Goal: Information Seeking & Learning: Check status

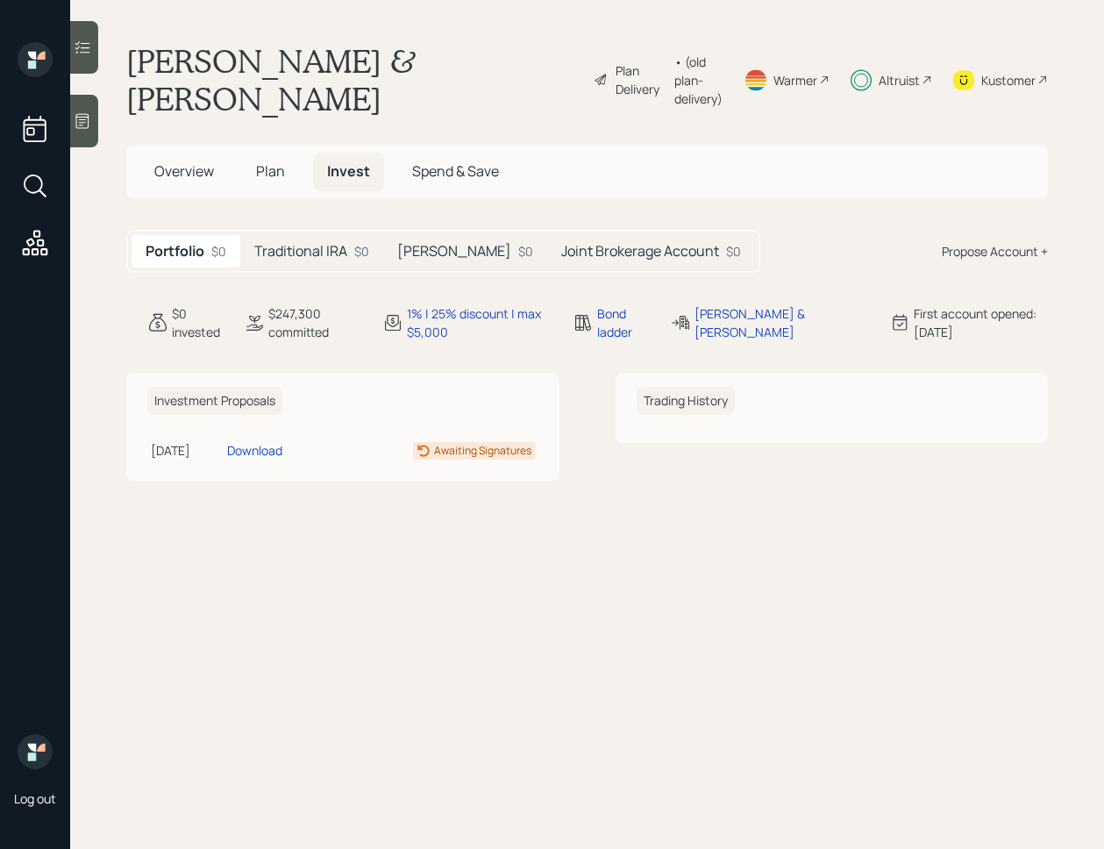
click at [575, 243] on h5 "Joint Brokerage Account" at bounding box center [640, 251] width 158 height 17
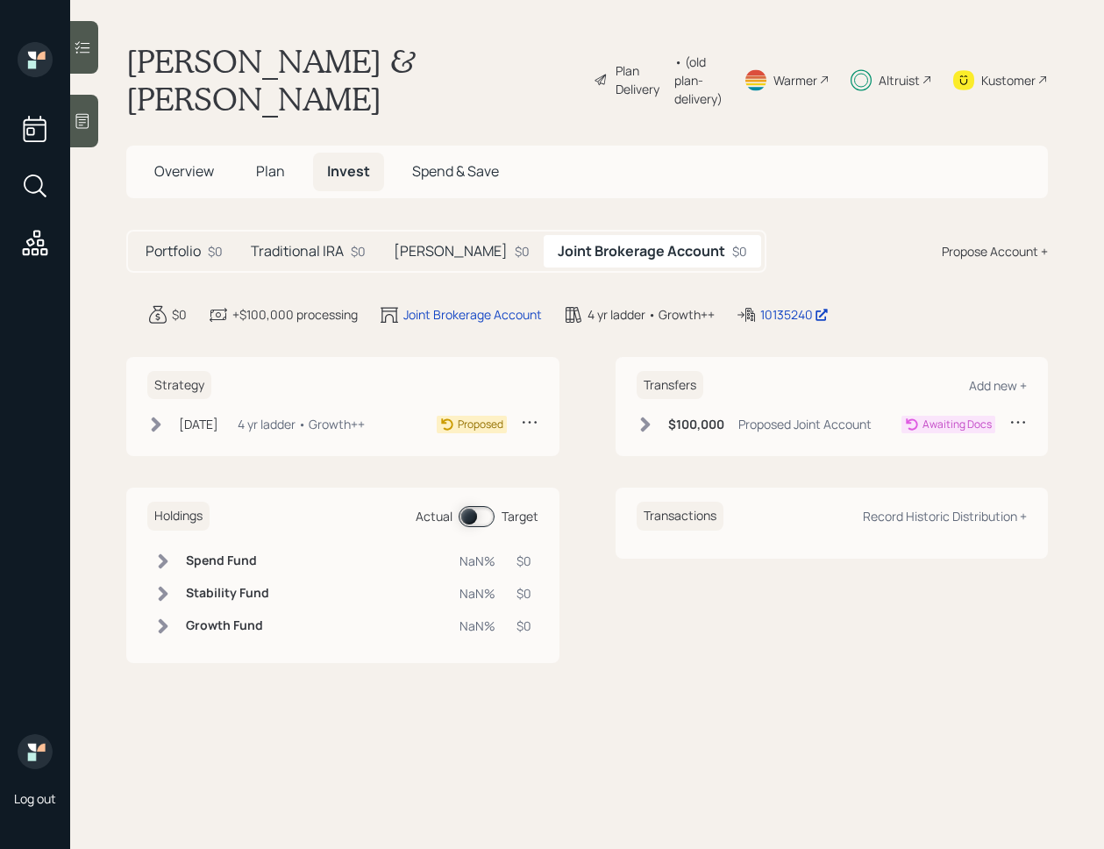
click at [401, 243] on h5 "[PERSON_NAME]" at bounding box center [451, 251] width 114 height 17
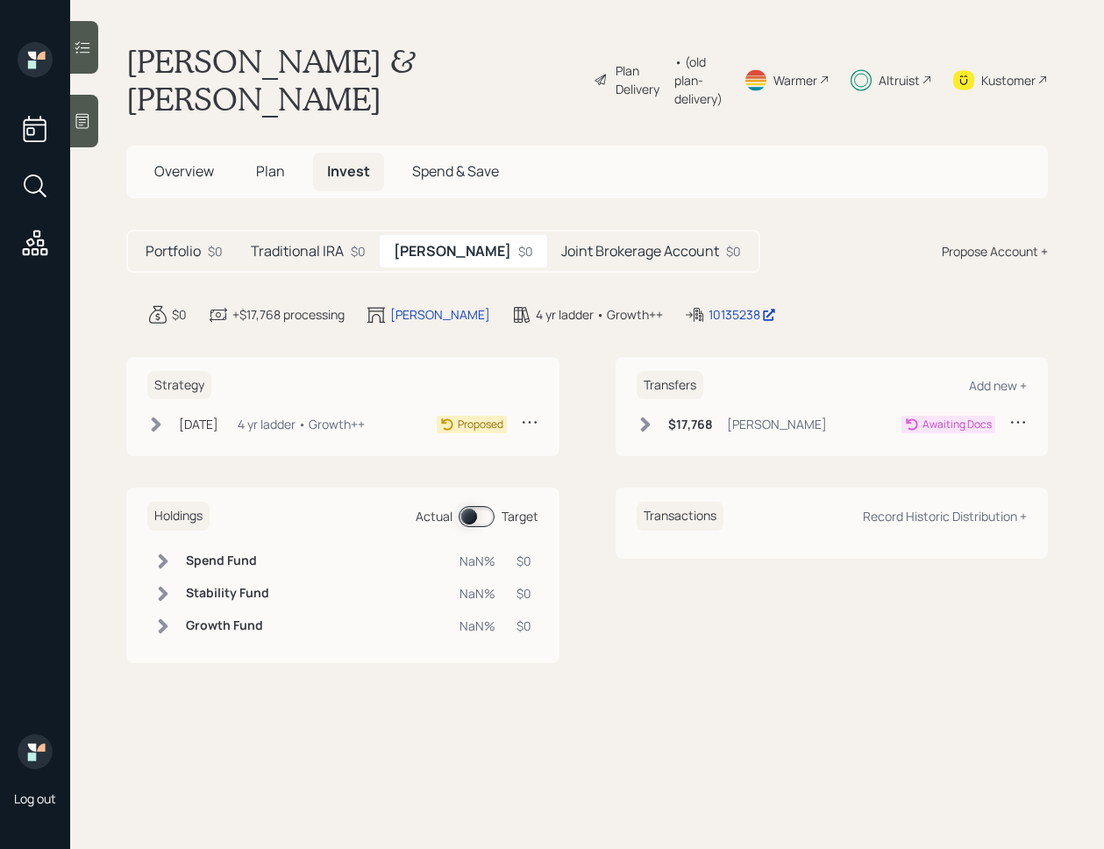
click at [332, 243] on h5 "Traditional IRA" at bounding box center [297, 251] width 93 height 17
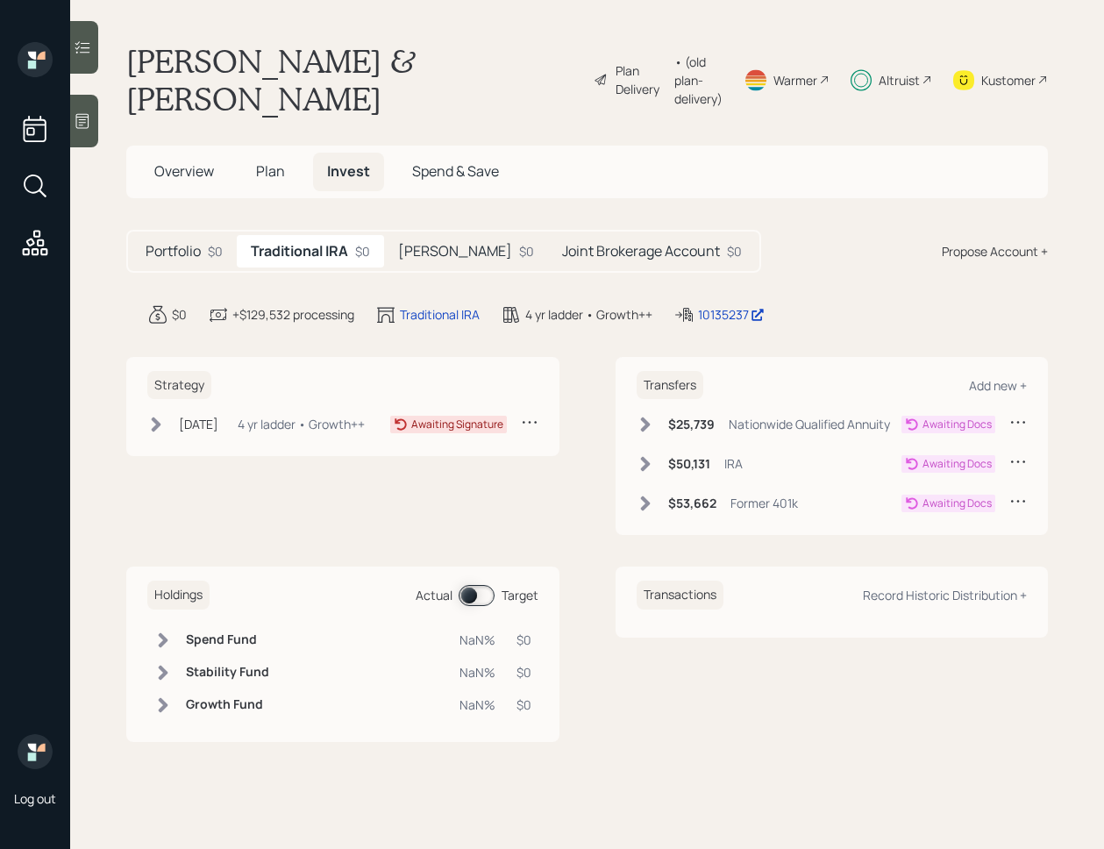
click at [94, 55] on div at bounding box center [84, 47] width 28 height 53
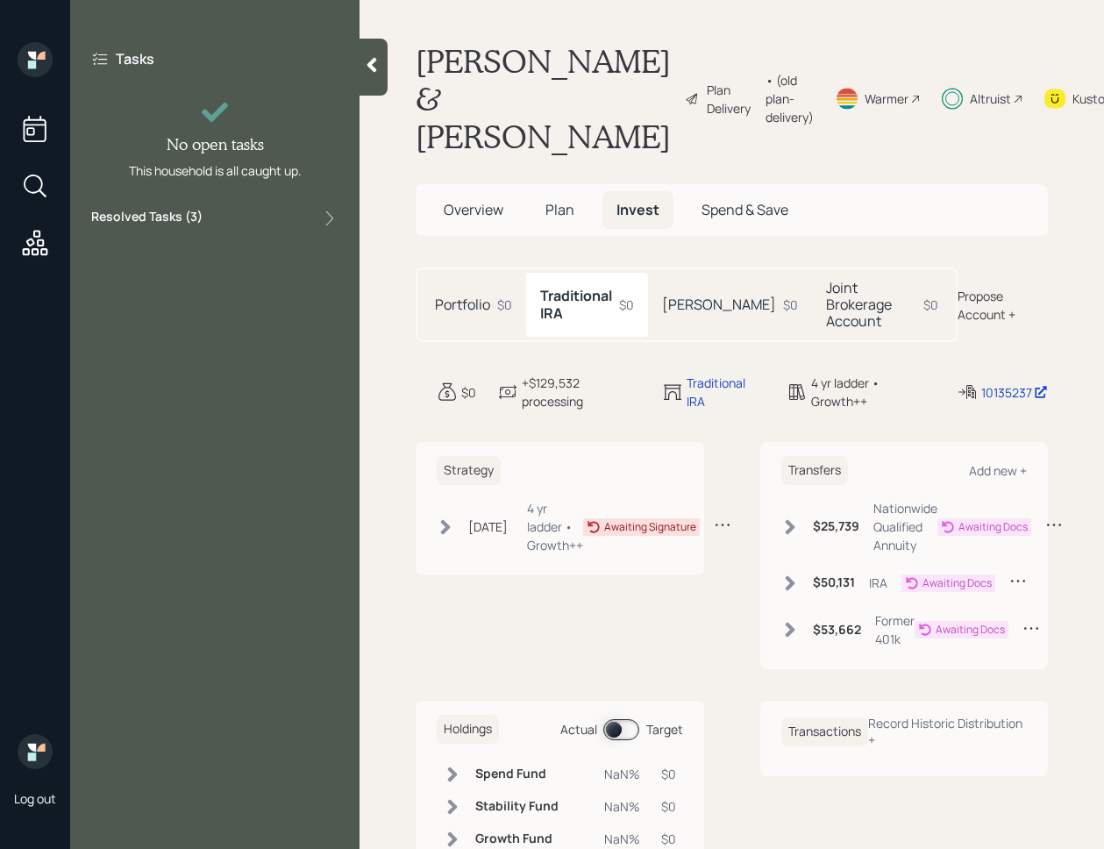
click at [266, 213] on div "Resolved Tasks ( 3 )" at bounding box center [214, 218] width 247 height 21
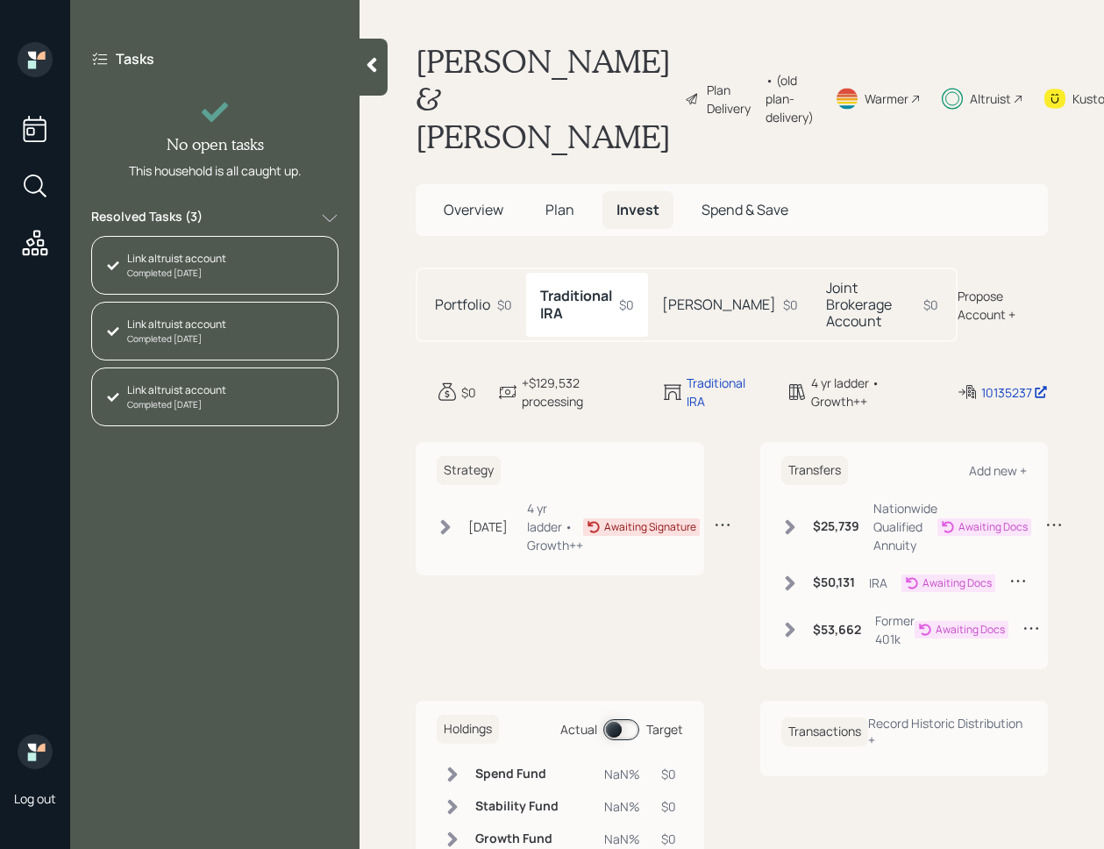
click at [266, 213] on div "Resolved Tasks ( 3 )" at bounding box center [214, 218] width 247 height 21
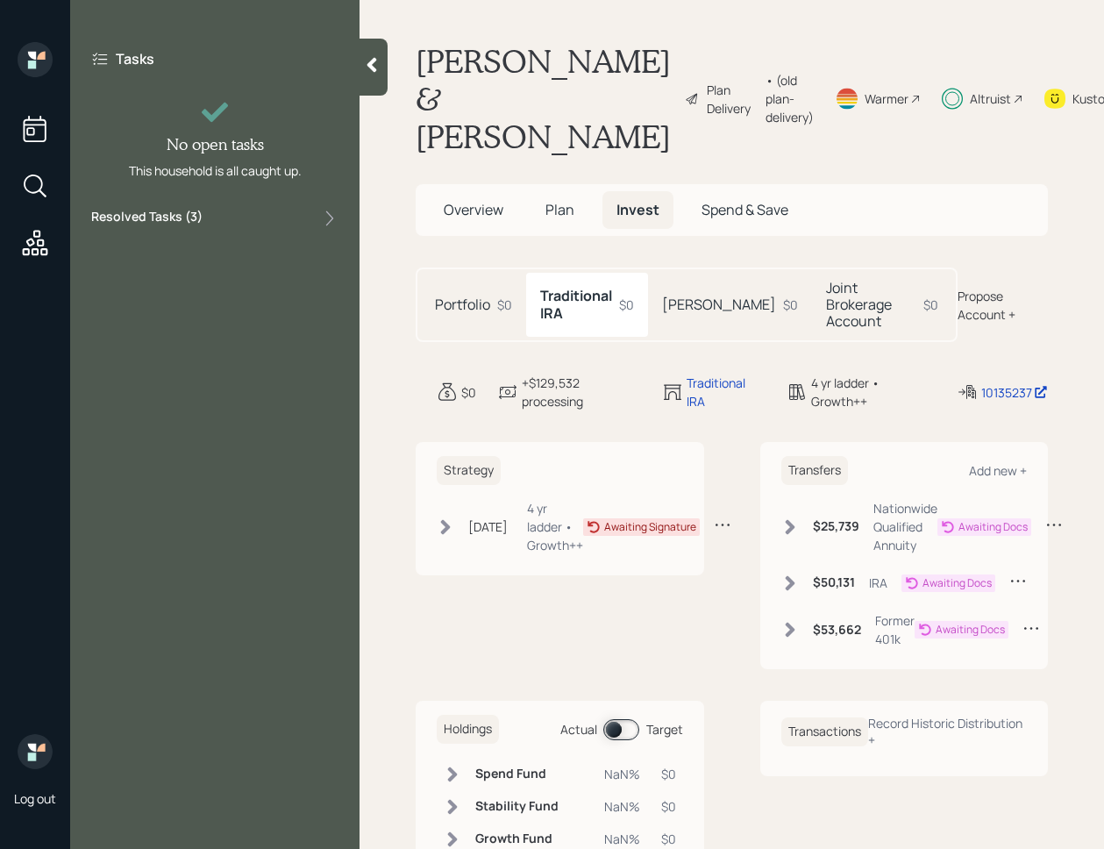
click at [375, 86] on div at bounding box center [374, 67] width 28 height 57
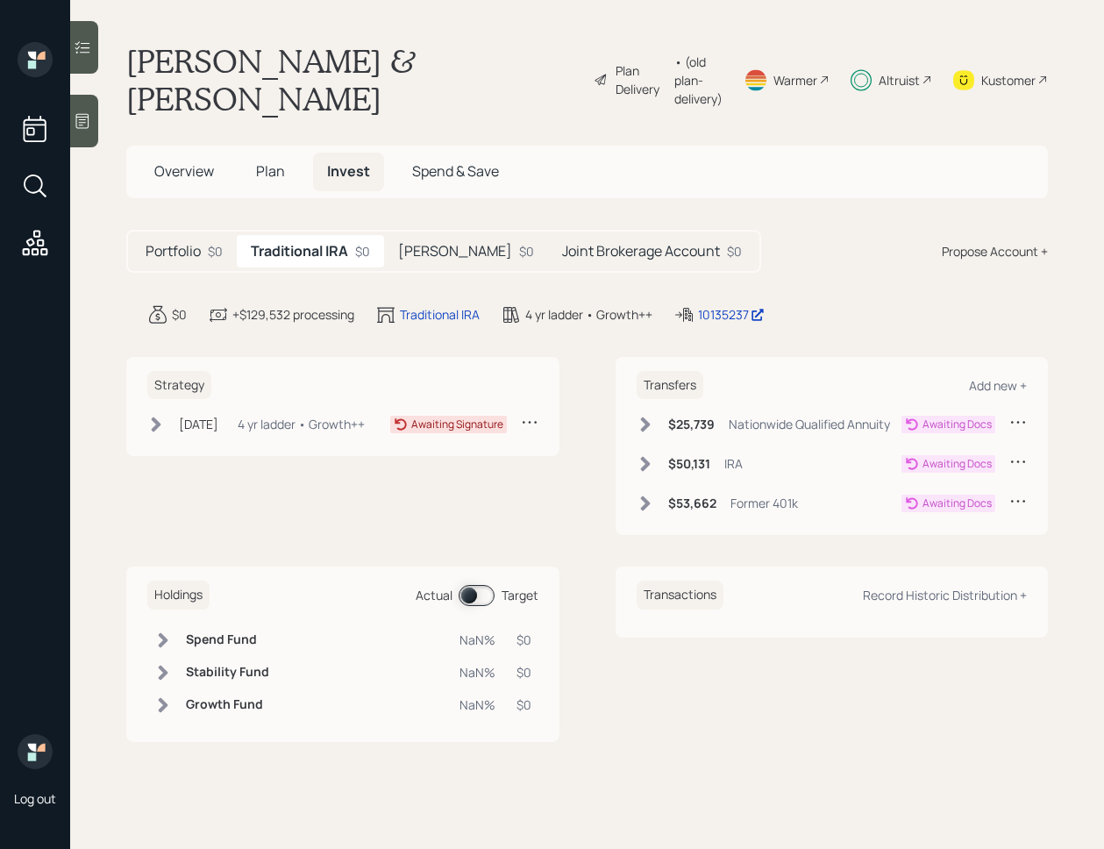
click at [422, 243] on h5 "[PERSON_NAME]" at bounding box center [455, 251] width 114 height 17
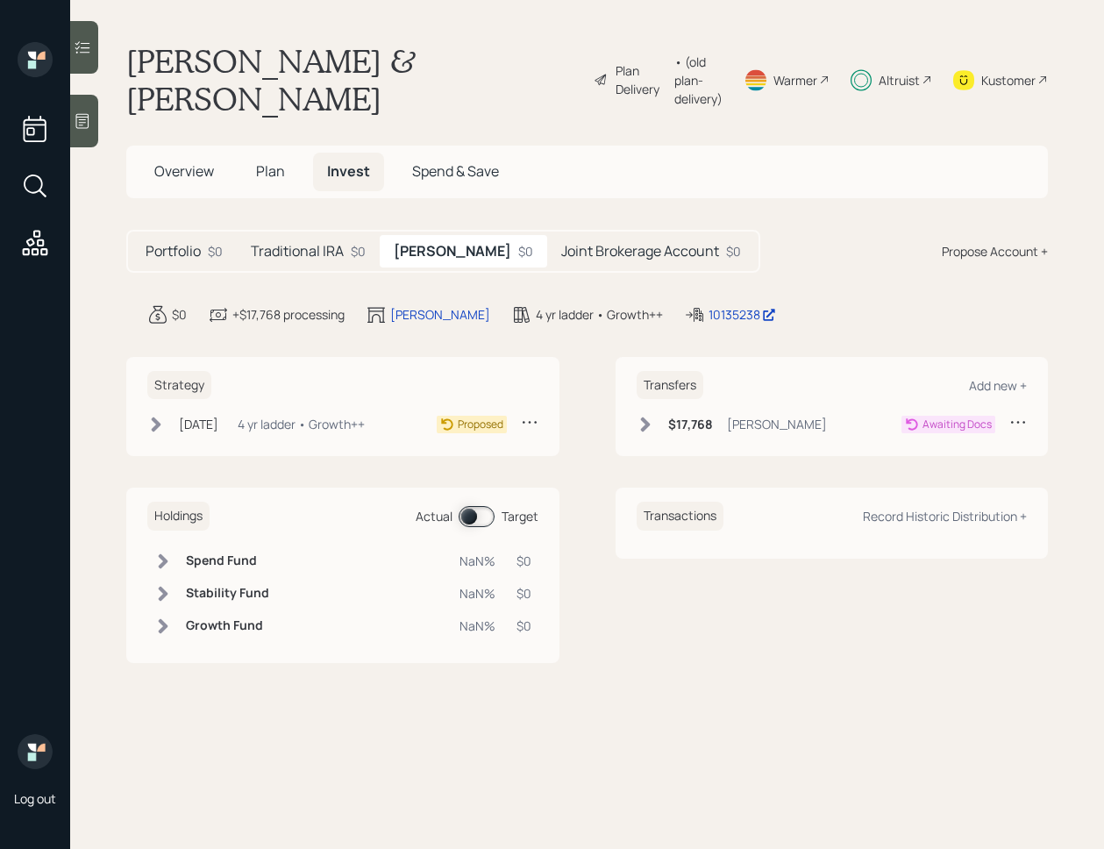
click at [561, 243] on h5 "Joint Brokerage Account" at bounding box center [640, 251] width 158 height 17
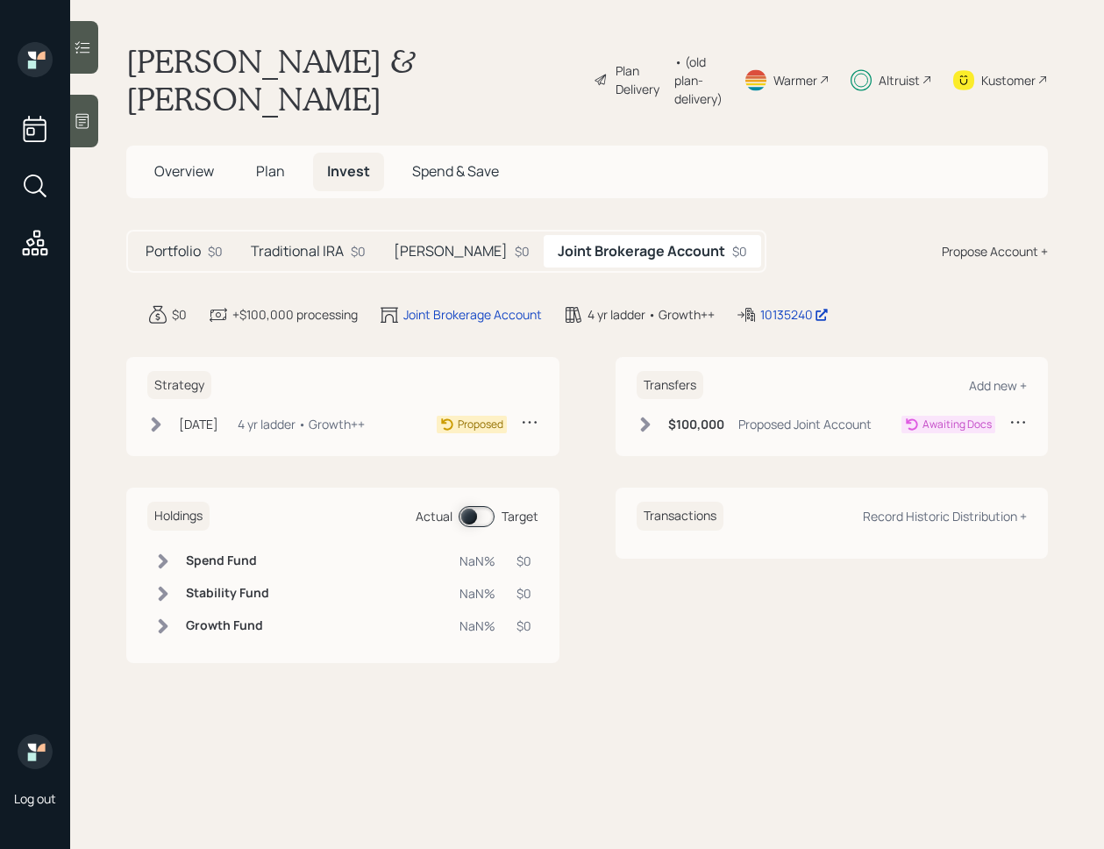
click at [637, 416] on icon at bounding box center [646, 425] width 18 height 18
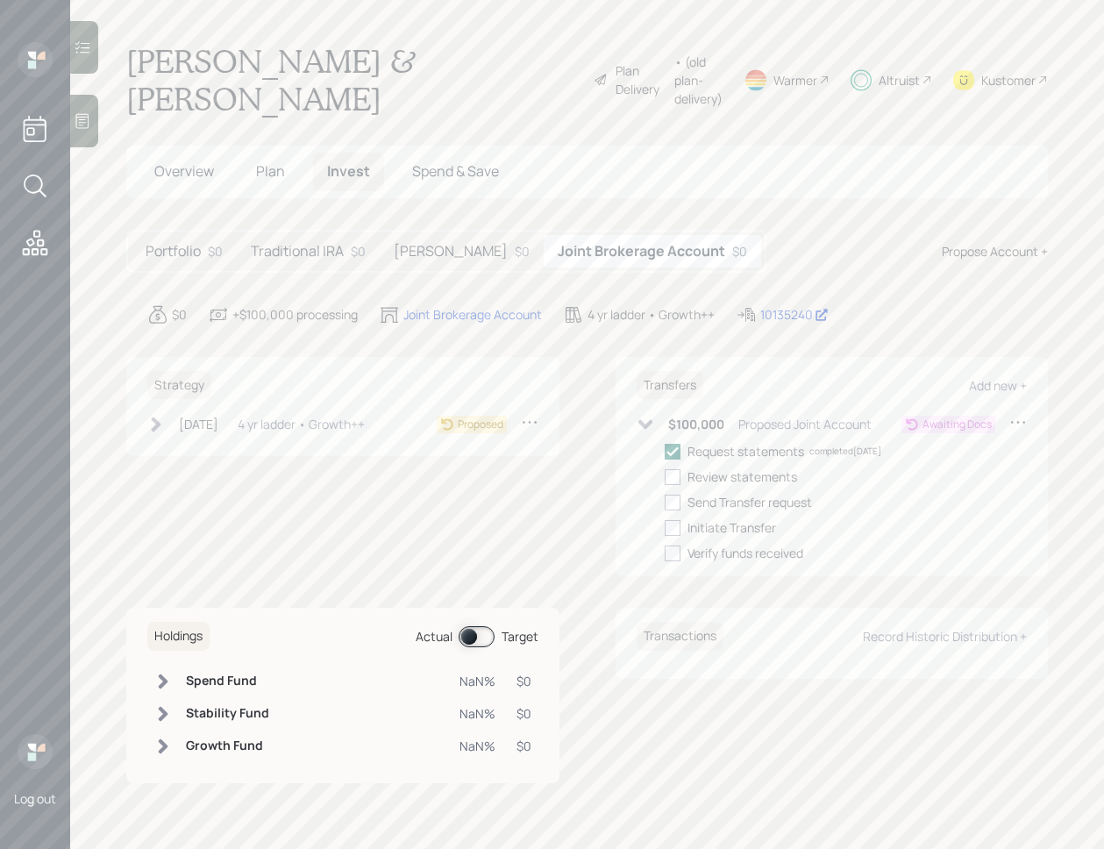
click at [637, 416] on icon at bounding box center [646, 425] width 18 height 18
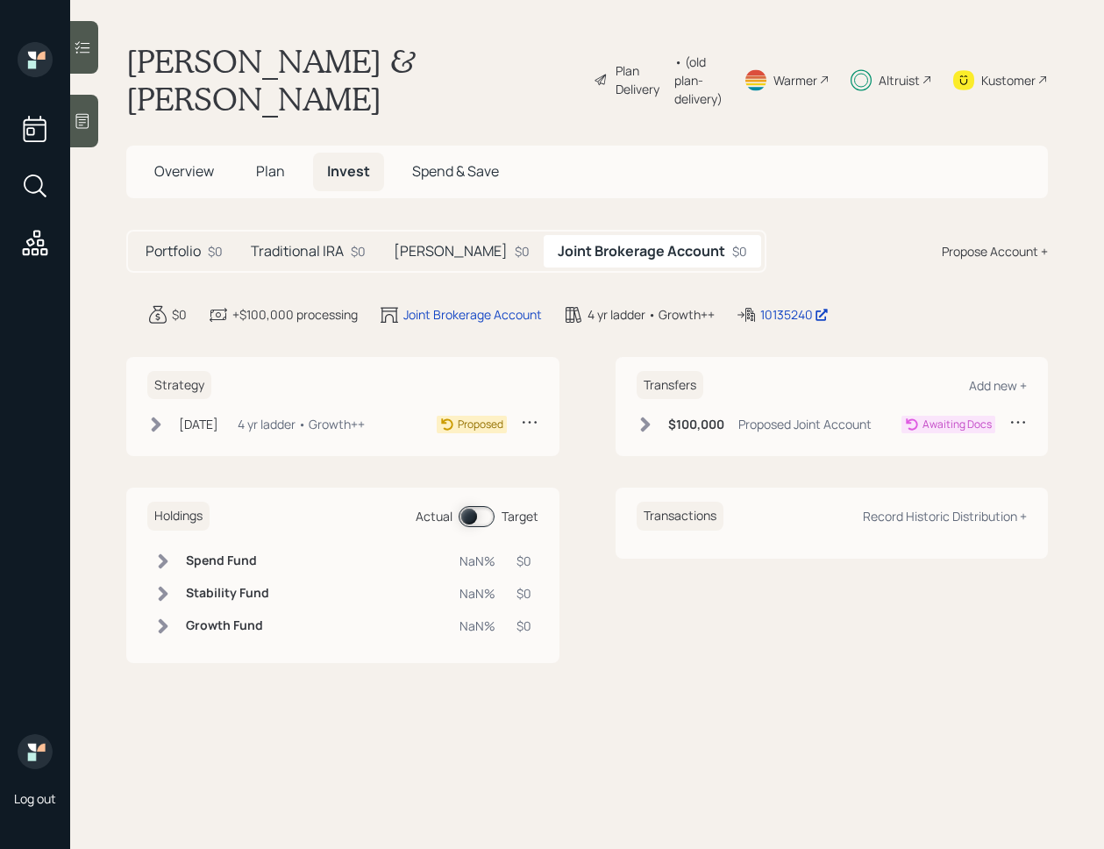
click at [880, 71] on div "Altruist" at bounding box center [899, 80] width 41 height 18
click at [763, 305] on div "10135240" at bounding box center [794, 314] width 68 height 18
